Goal: Check status

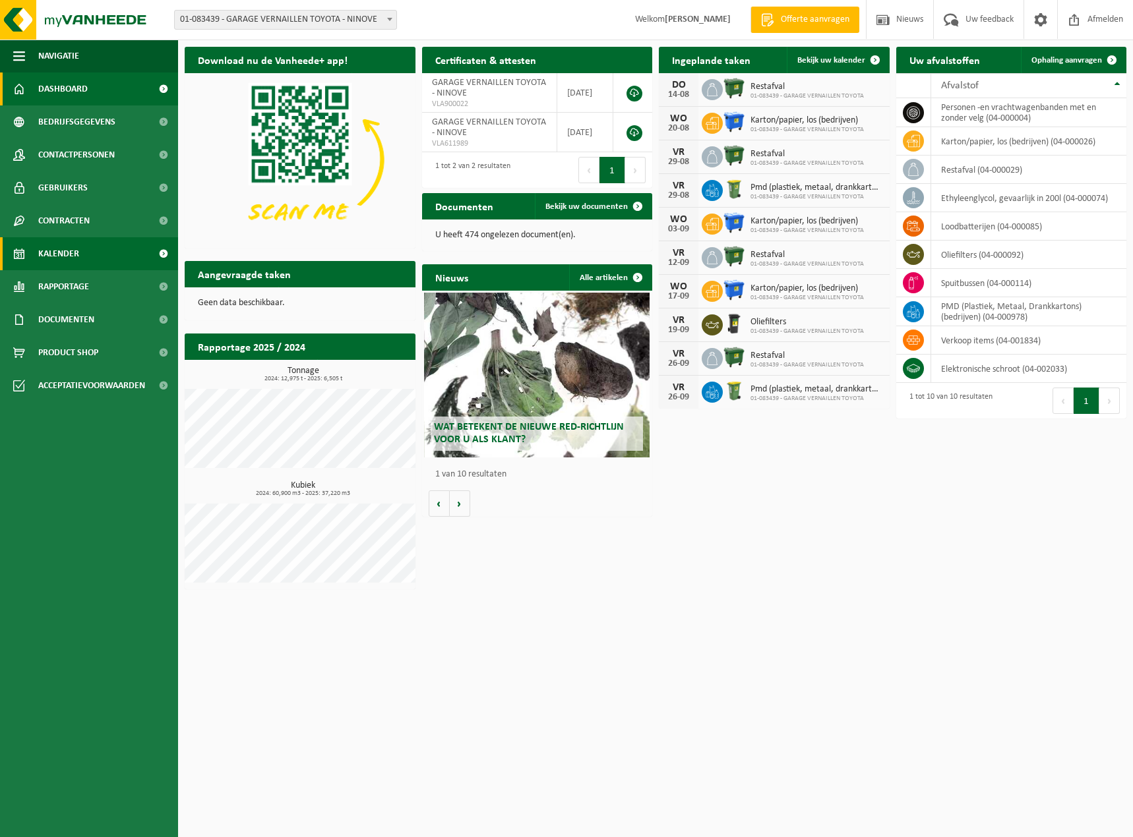
click at [94, 255] on link "Kalender" at bounding box center [89, 253] width 178 height 33
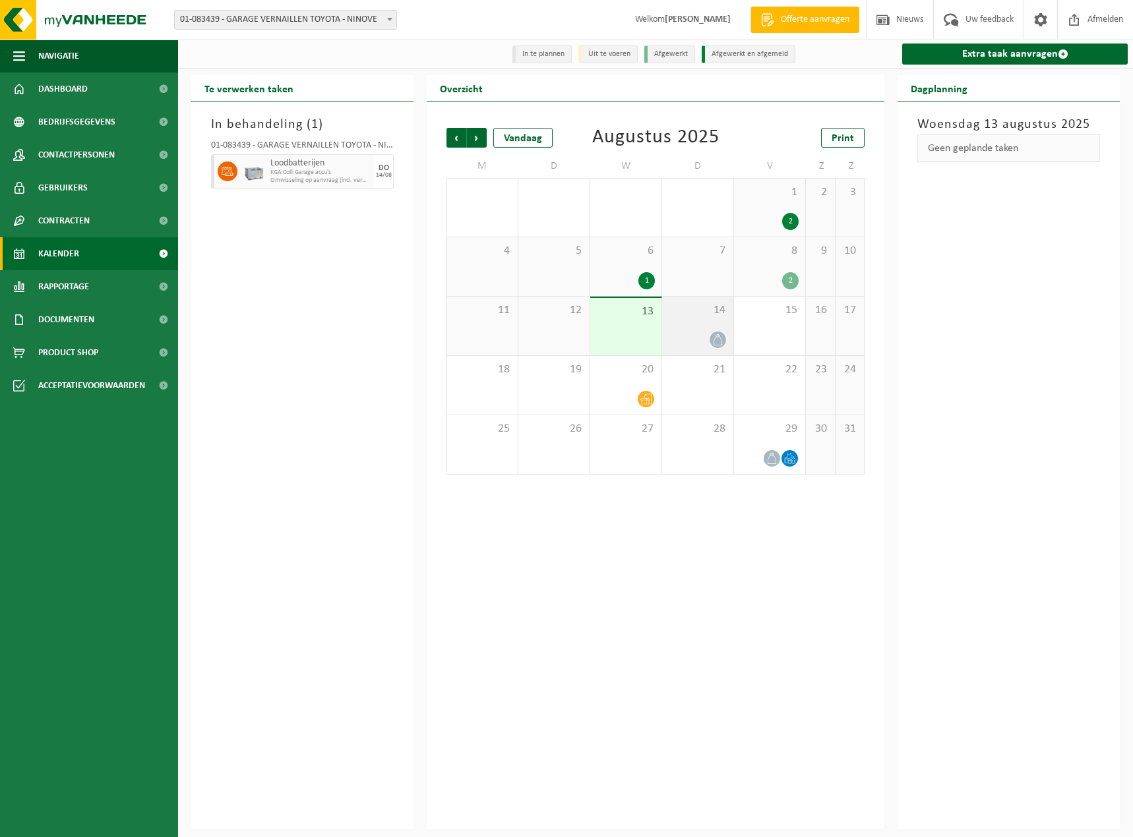
click at [689, 329] on div "14" at bounding box center [697, 326] width 71 height 59
click at [622, 384] on div "20" at bounding box center [625, 385] width 71 height 59
click at [686, 339] on div at bounding box center [697, 340] width 58 height 18
